Goal: Transaction & Acquisition: Purchase product/service

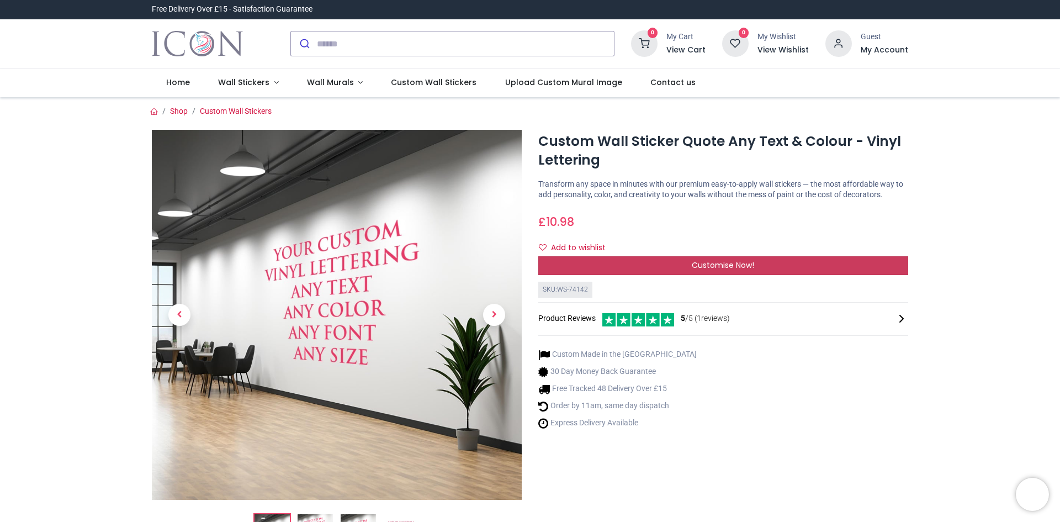
click at [722, 262] on span "Customise Now!" at bounding box center [723, 264] width 62 height 11
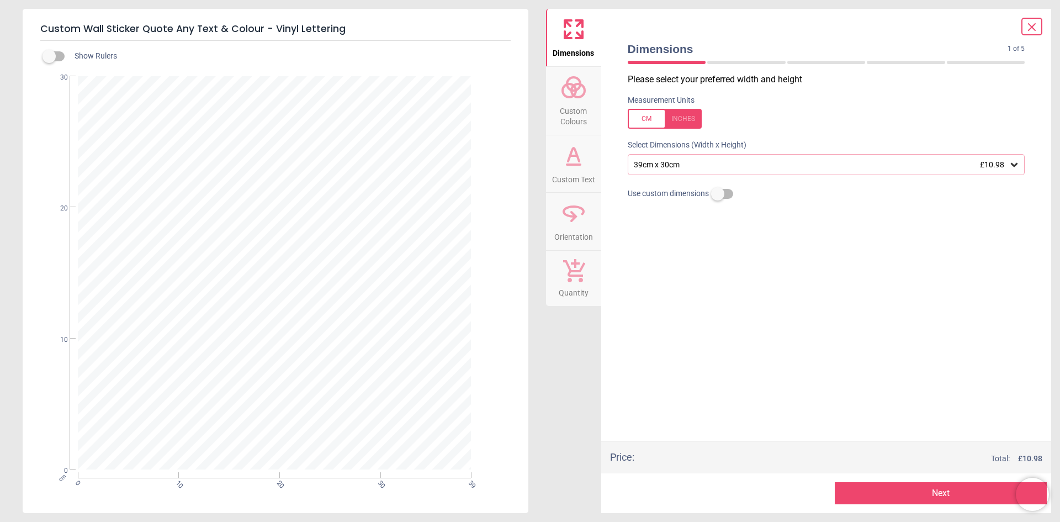
click at [658, 119] on div at bounding box center [664, 119] width 74 height 20
click at [680, 118] on div at bounding box center [664, 119] width 74 height 20
click at [704, 163] on div "39cm x 30cm £10.98" at bounding box center [820, 164] width 376 height 9
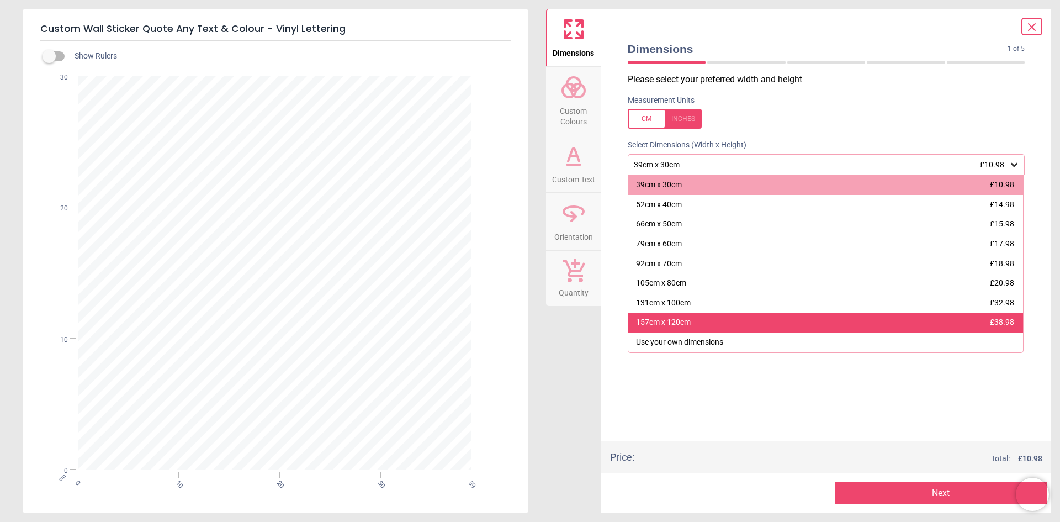
click at [726, 318] on div "157cm x 120cm £38.98" at bounding box center [825, 322] width 395 height 20
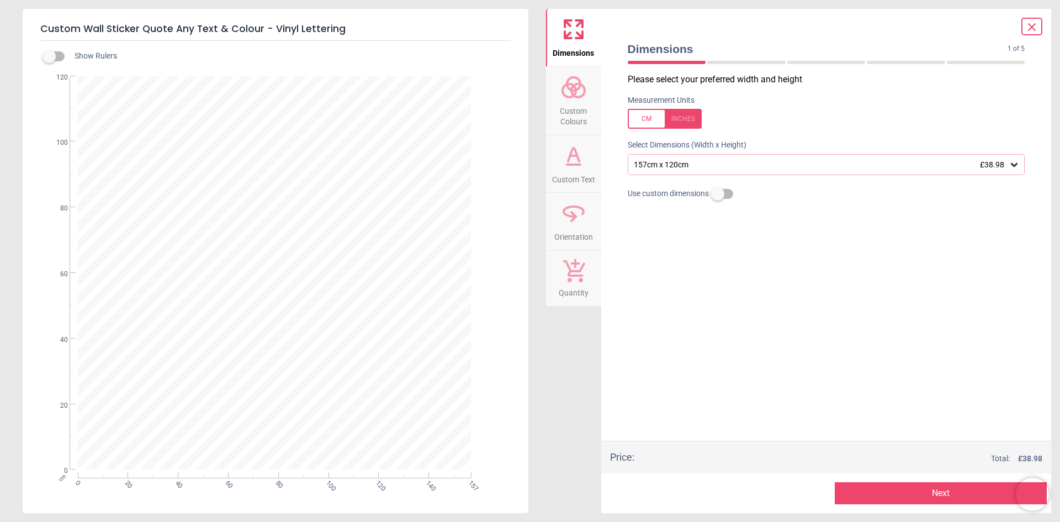
click at [566, 161] on icon at bounding box center [573, 155] width 26 height 26
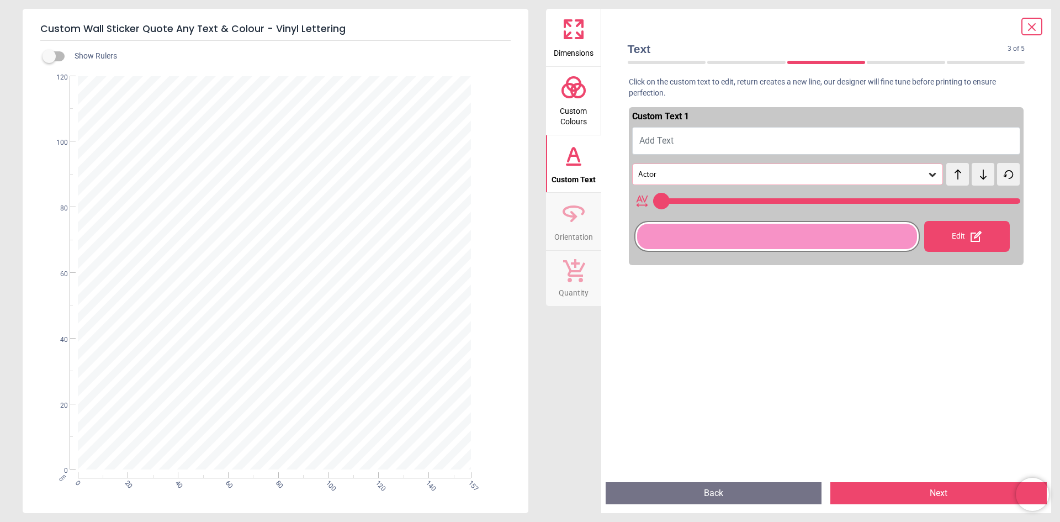
type input "**"
click at [222, 263] on textarea at bounding box center [275, 272] width 390 height 39
click at [743, 140] on button "Add Text" at bounding box center [826, 141] width 389 height 28
